Goal: Task Accomplishment & Management: Manage account settings

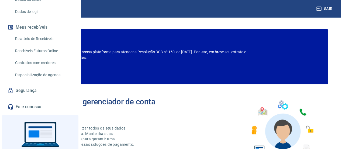
scroll to position [54, 0]
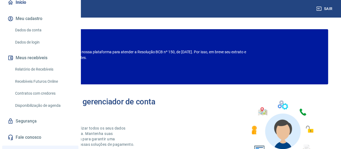
click at [46, 75] on link "Relatório de Recebíveis" at bounding box center [43, 69] width 61 height 11
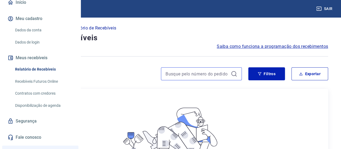
click at [202, 74] on input at bounding box center [196, 74] width 63 height 8
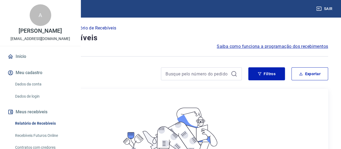
click at [23, 62] on link "Início" at bounding box center [40, 56] width 68 height 12
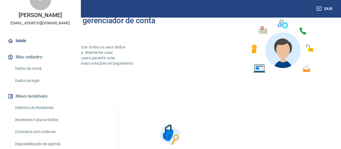
scroll to position [27, 0]
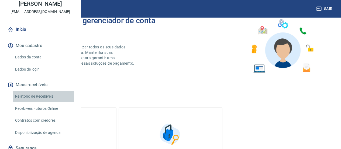
click at [46, 102] on link "Relatório de Recebíveis" at bounding box center [43, 96] width 61 height 11
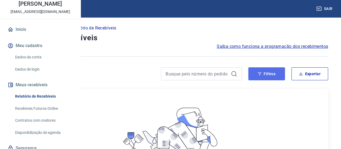
click at [256, 70] on button "Filtros" at bounding box center [266, 73] width 37 height 13
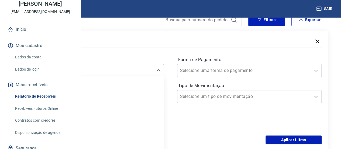
scroll to position [63, 0]
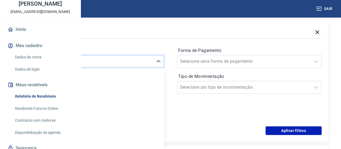
click at [132, 68] on div "option Limpar Filtro focused, 1 of 7. 7 results available. Use Up and Down to c…" at bounding box center [91, 61] width 145 height 13
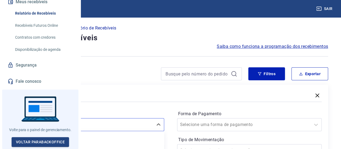
scroll to position [125, 0]
